Goal: Information Seeking & Learning: Learn about a topic

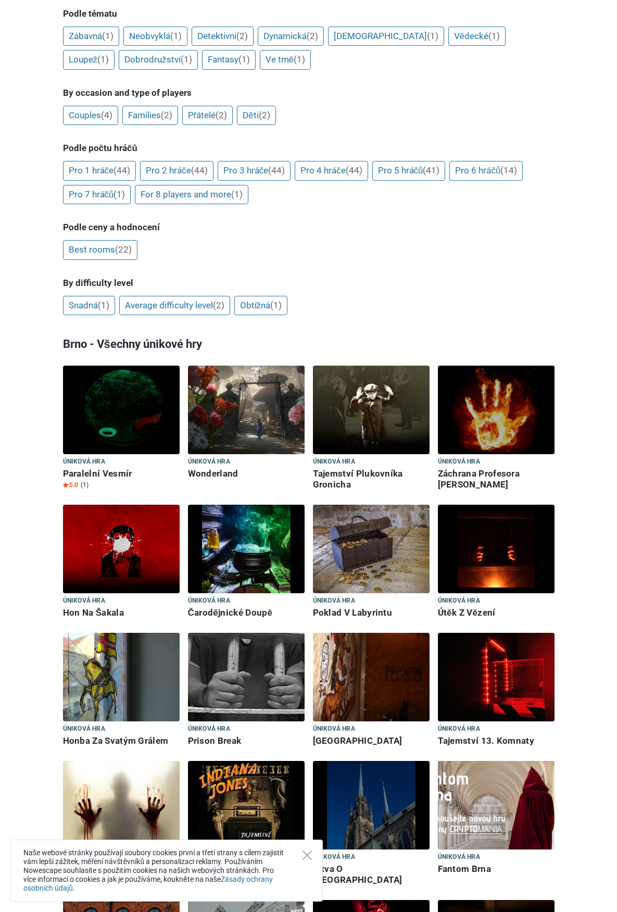
scroll to position [469, 0]
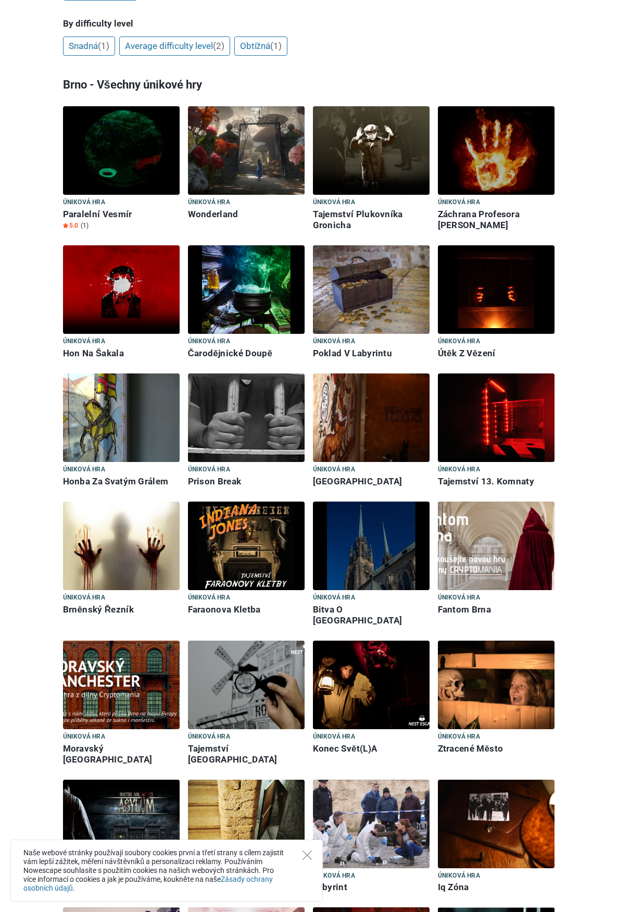
click at [205, 510] on img at bounding box center [246, 546] width 117 height 89
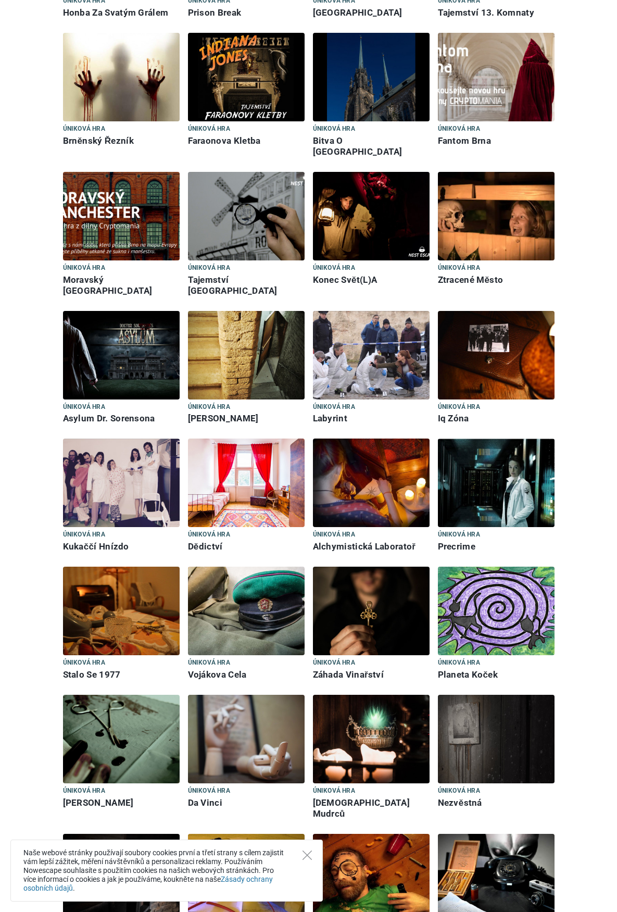
scroll to position [1302, 0]
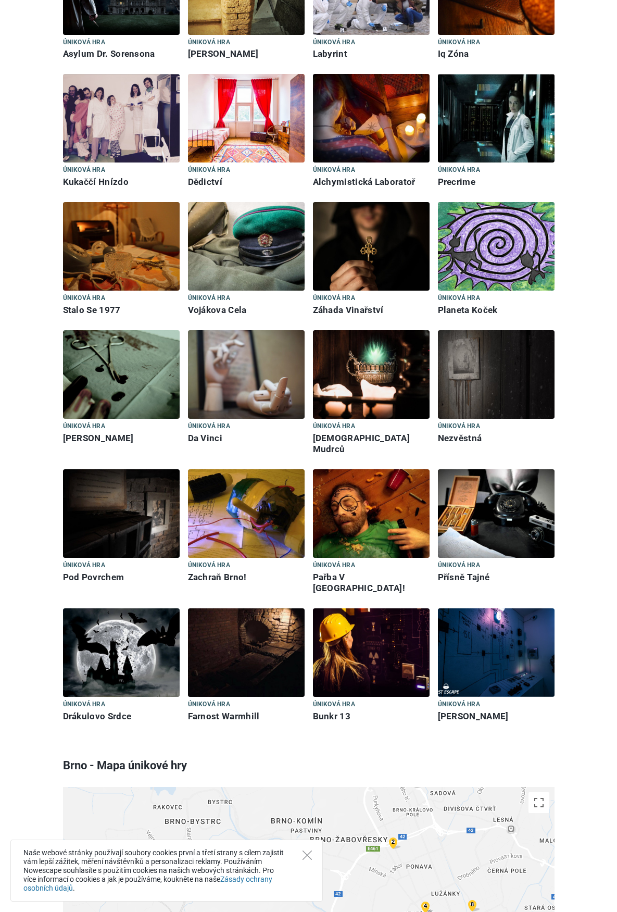
click at [473, 608] on img at bounding box center [496, 652] width 117 height 89
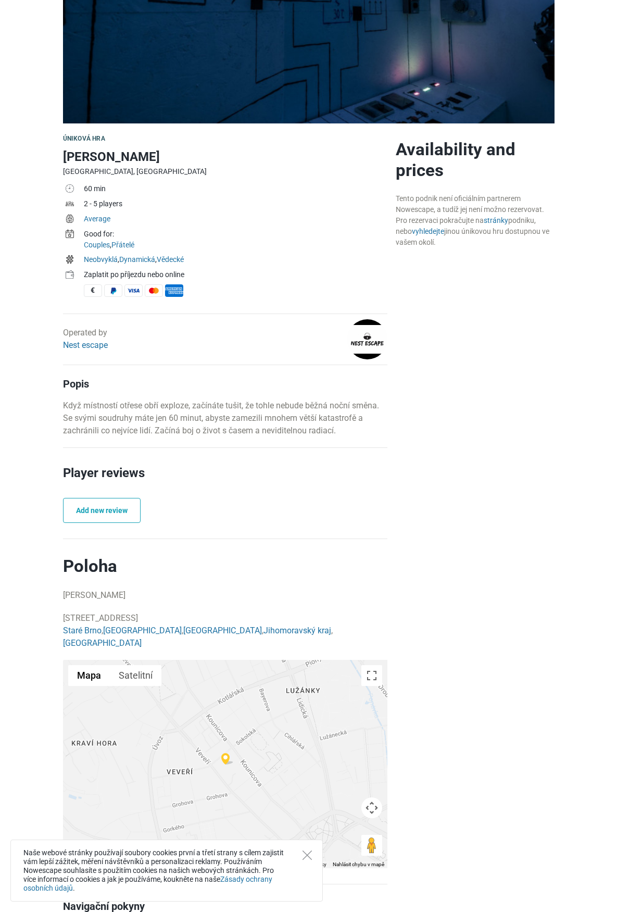
scroll to position [208, 0]
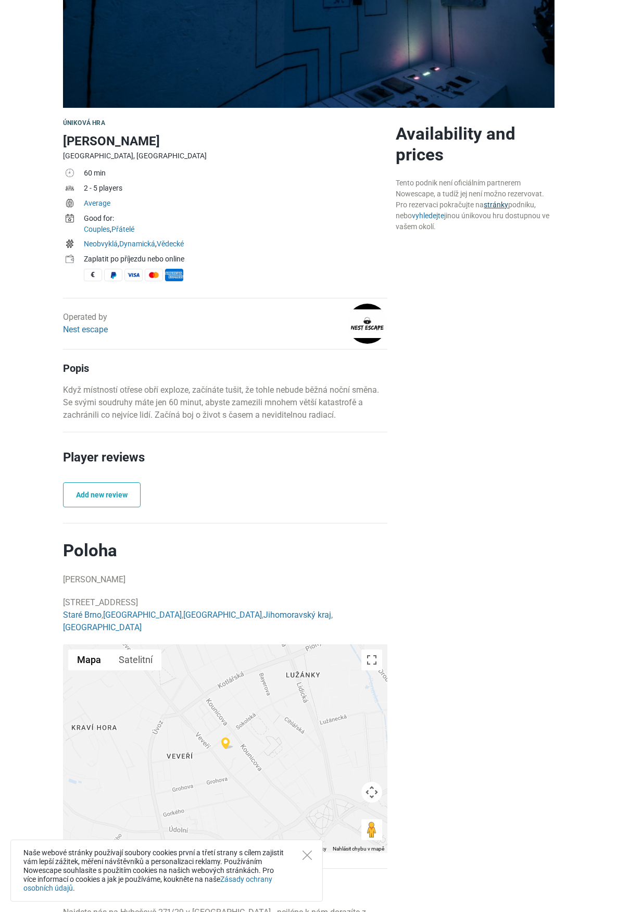
click at [484, 201] on link "stránky" at bounding box center [496, 205] width 24 height 8
